Goal: Task Accomplishment & Management: Manage account settings

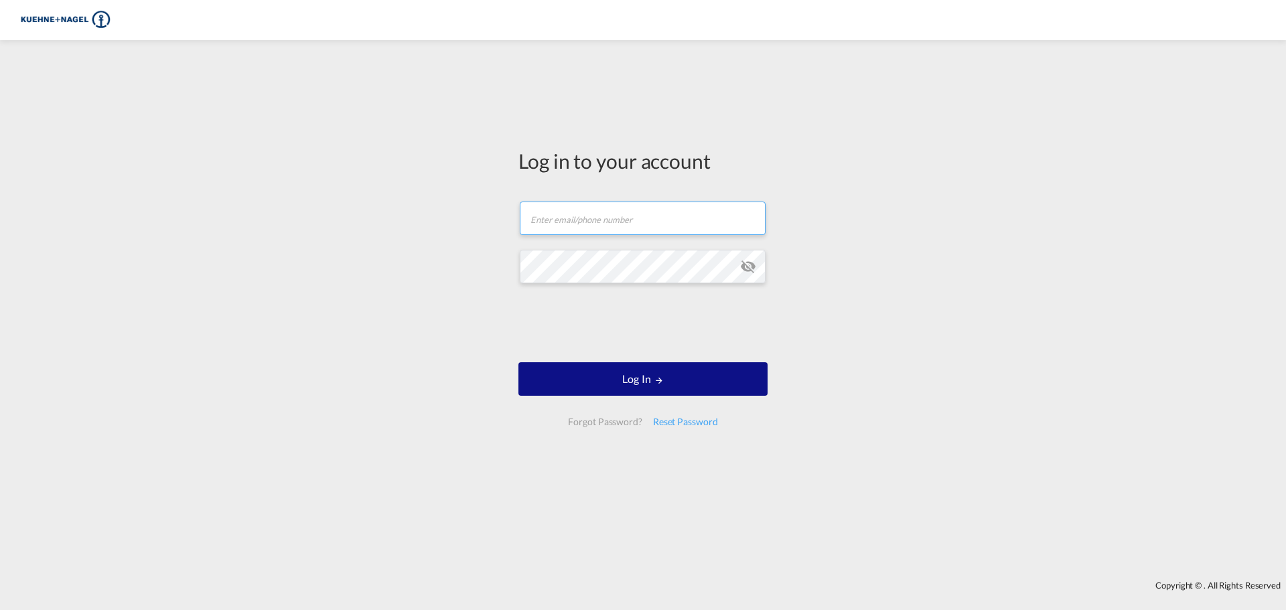
click at [667, 224] on input "text" at bounding box center [643, 218] width 246 height 33
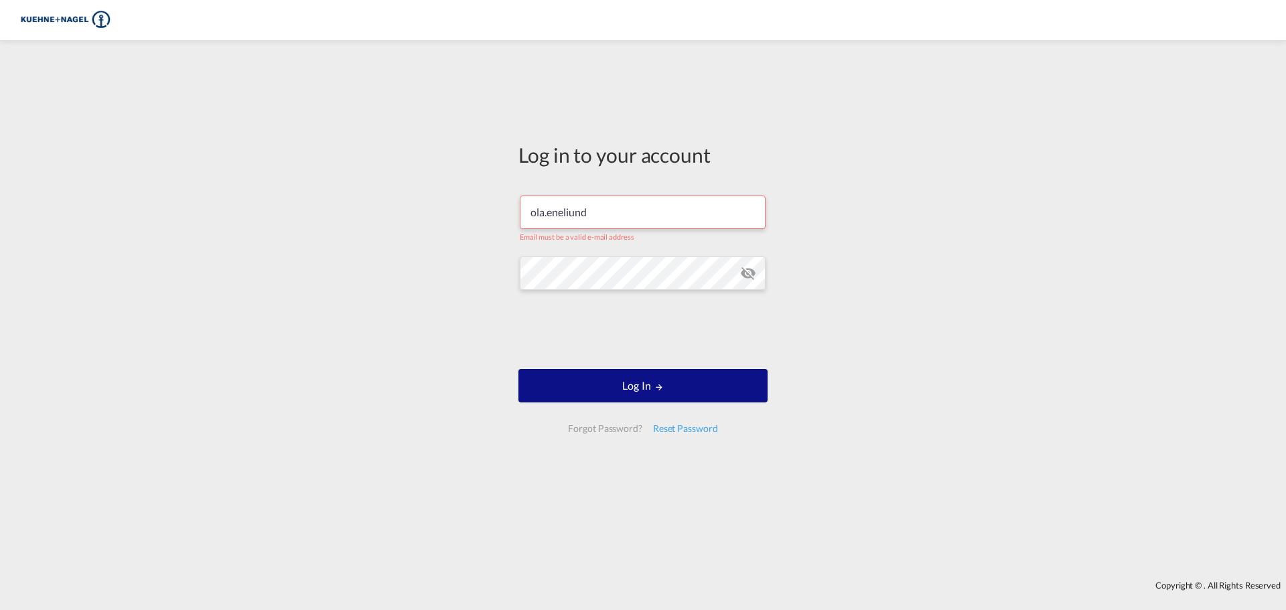
drag, startPoint x: 650, startPoint y: 211, endPoint x: 623, endPoint y: 209, distance: 27.5
click at [650, 211] on input "ola.eneliund" at bounding box center [643, 212] width 246 height 33
click at [566, 208] on input "ola.eneliund" at bounding box center [643, 212] width 246 height 33
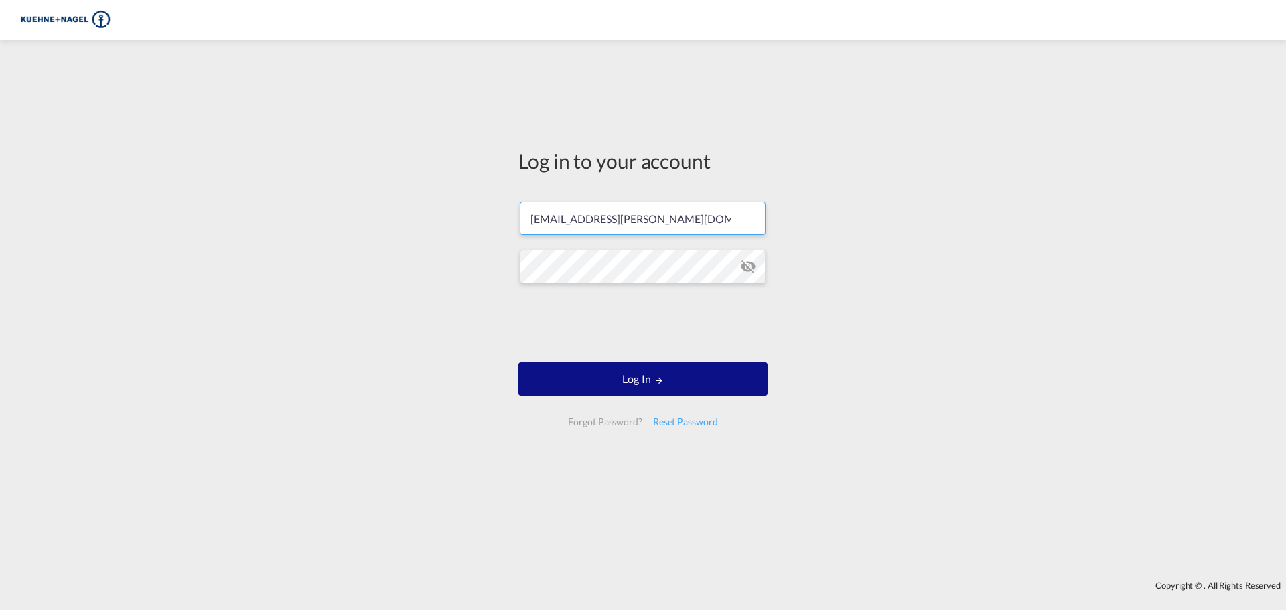
type input "[EMAIL_ADDRESS][PERSON_NAME][DOMAIN_NAME]"
click at [552, 321] on div at bounding box center [643, 305] width 1286 height 610
click at [660, 386] on button "Log In" at bounding box center [642, 378] width 249 height 33
